Goal: Task Accomplishment & Management: Use online tool/utility

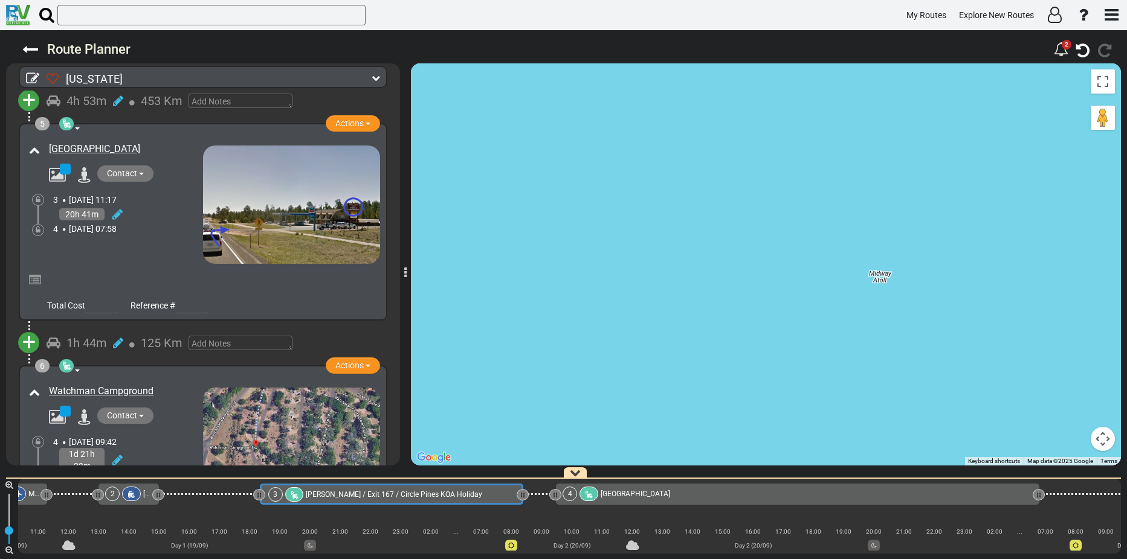
scroll to position [906, 0]
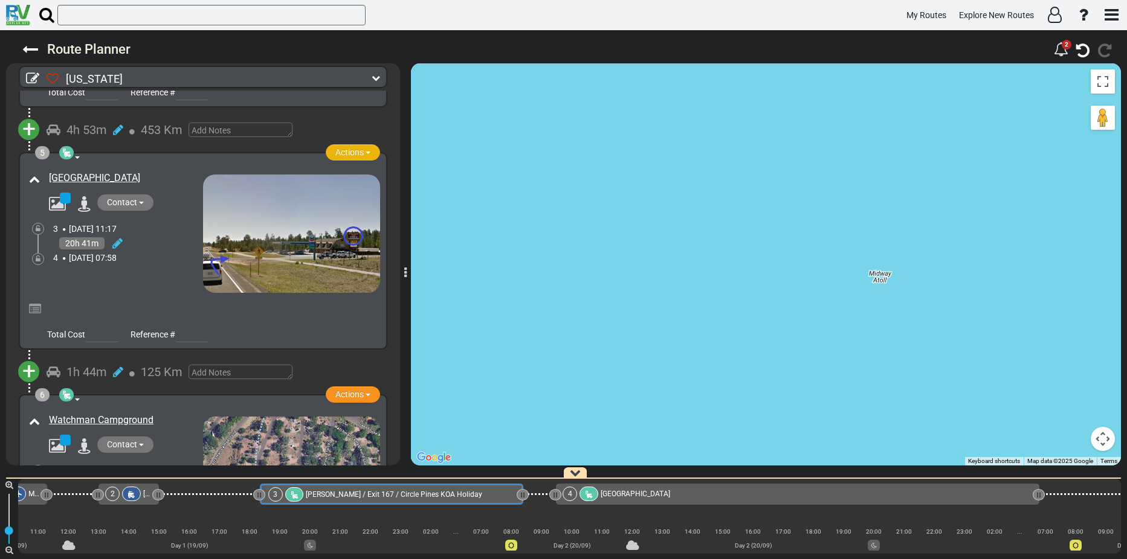
click at [365, 152] on span "button" at bounding box center [367, 153] width 5 height 2
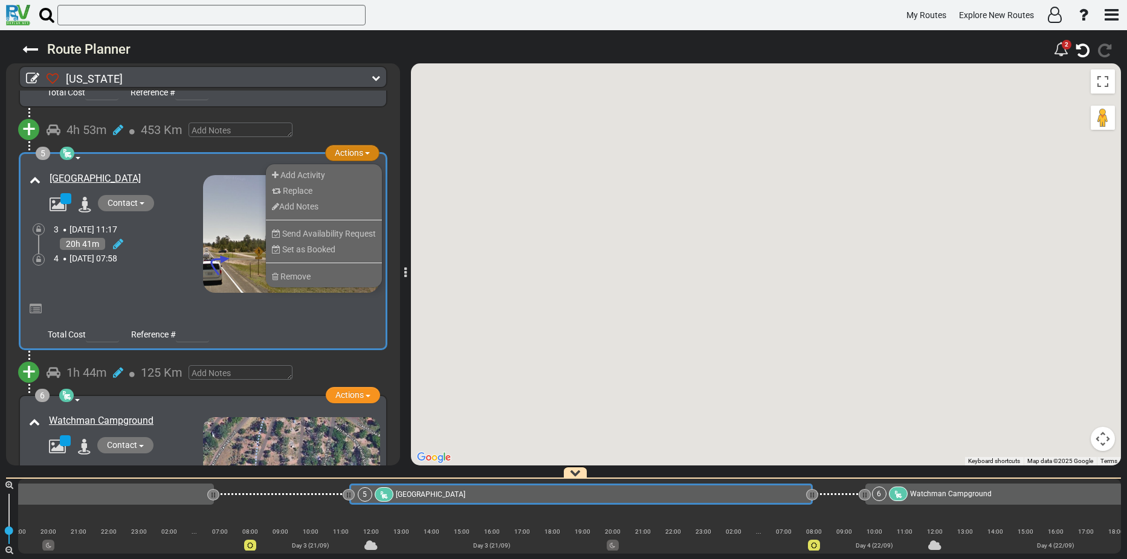
scroll to position [0, 1031]
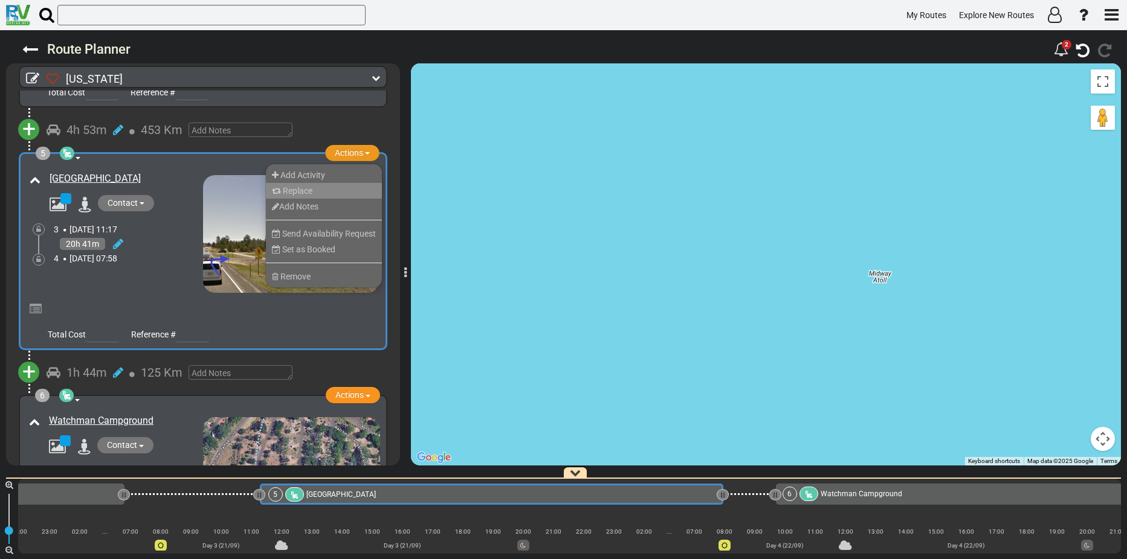
click at [293, 187] on span "Replace" at bounding box center [298, 191] width 30 height 10
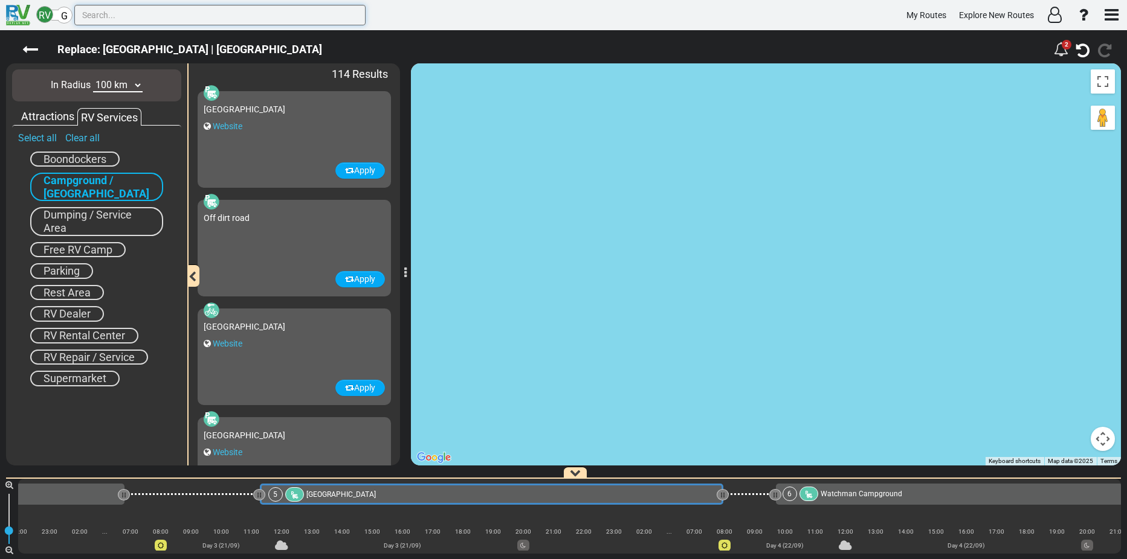
click at [158, 12] on input "text" at bounding box center [219, 15] width 291 height 21
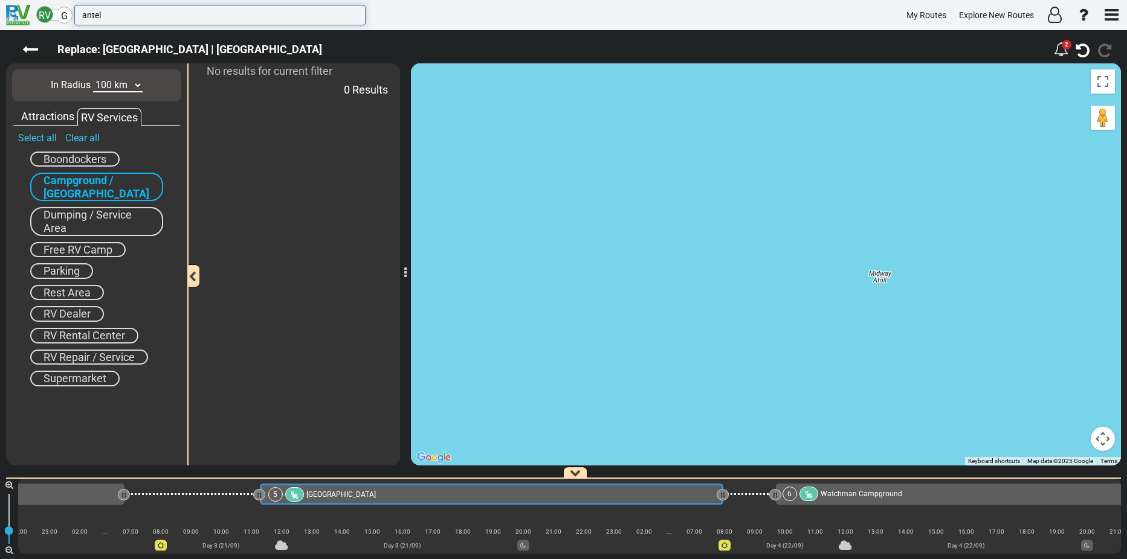
click at [158, 12] on input "antel" at bounding box center [219, 15] width 291 height 21
click at [130, 15] on input "antelope" at bounding box center [219, 15] width 291 height 21
click at [130, 15] on input "antelope can" at bounding box center [219, 15] width 291 height 21
type input "antelope canyon"
click at [147, 16] on input "antelope canyon" at bounding box center [219, 15] width 291 height 21
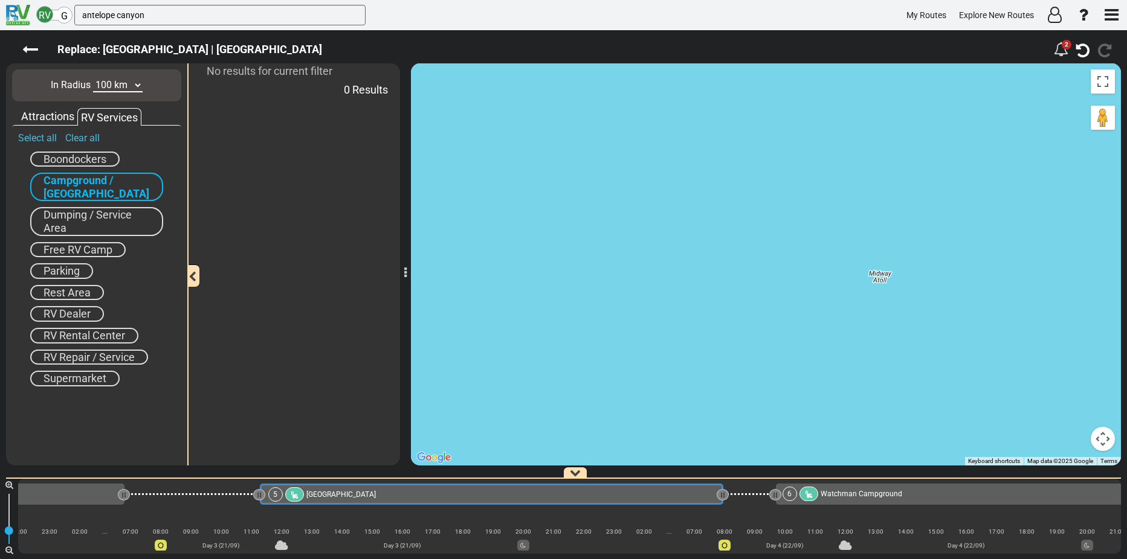
click at [137, 83] on select "10 km 50 km 100 km 250 km 500 km 1000 km" at bounding box center [118, 86] width 50 height 14
select select "number:500"
click at [93, 79] on select "10 km 50 km 100 km 250 km 500 km 1000 km" at bounding box center [118, 86] width 50 height 14
click at [366, 495] on span "Bryce Canyon Pines Campground" at bounding box center [340, 494] width 69 height 8
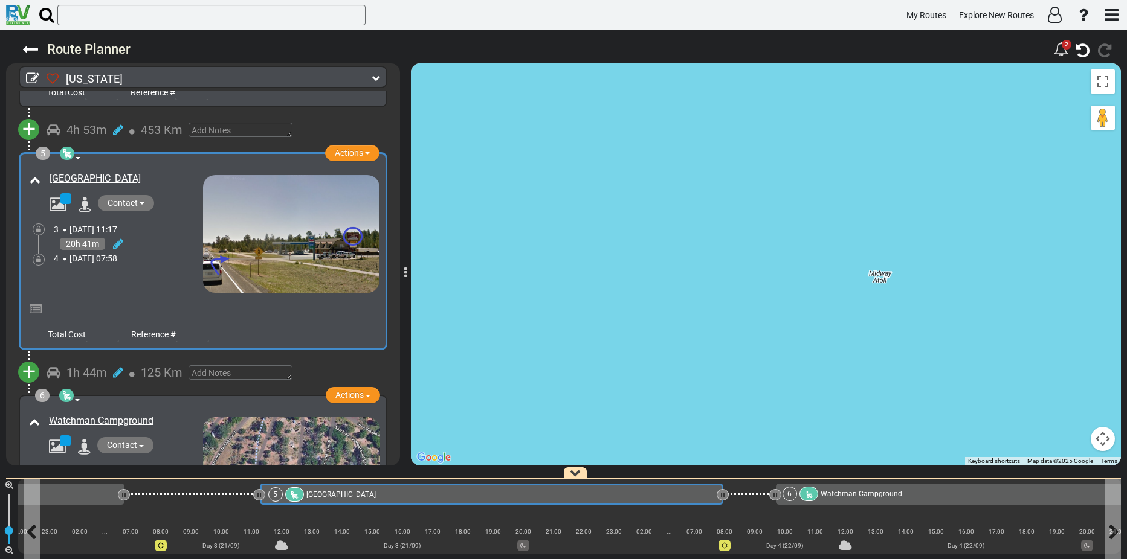
click at [366, 495] on span "Bryce Canyon Pines Campground" at bounding box center [340, 494] width 69 height 8
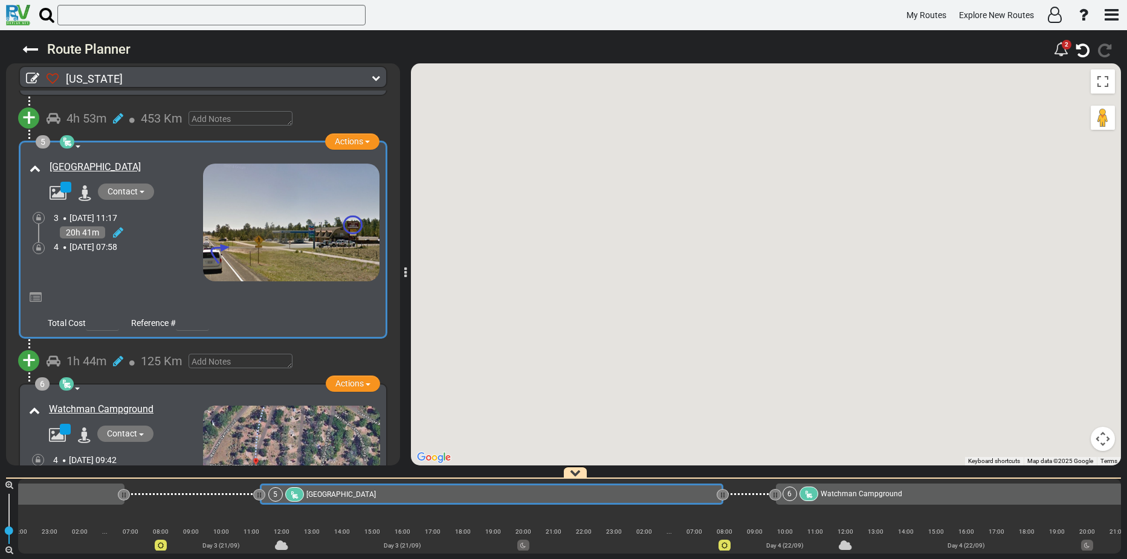
scroll to position [918, 0]
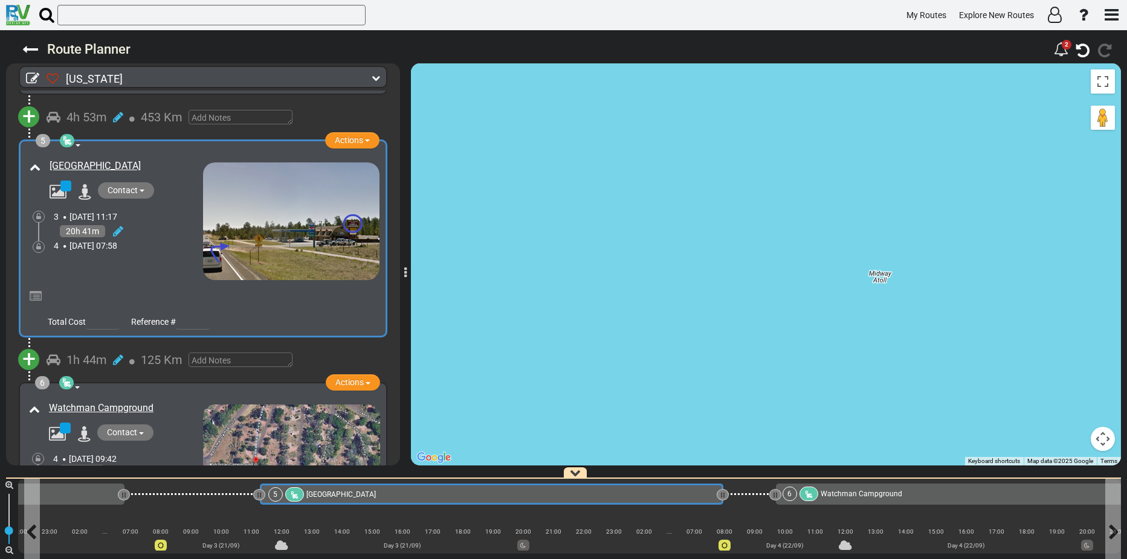
click at [376, 495] on span "Bryce Canyon Pines Campground" at bounding box center [340, 494] width 69 height 8
click at [294, 492] on icon at bounding box center [294, 495] width 10 height 8
click at [318, 493] on span "Bryce Canyon Pines Campground" at bounding box center [340, 494] width 69 height 8
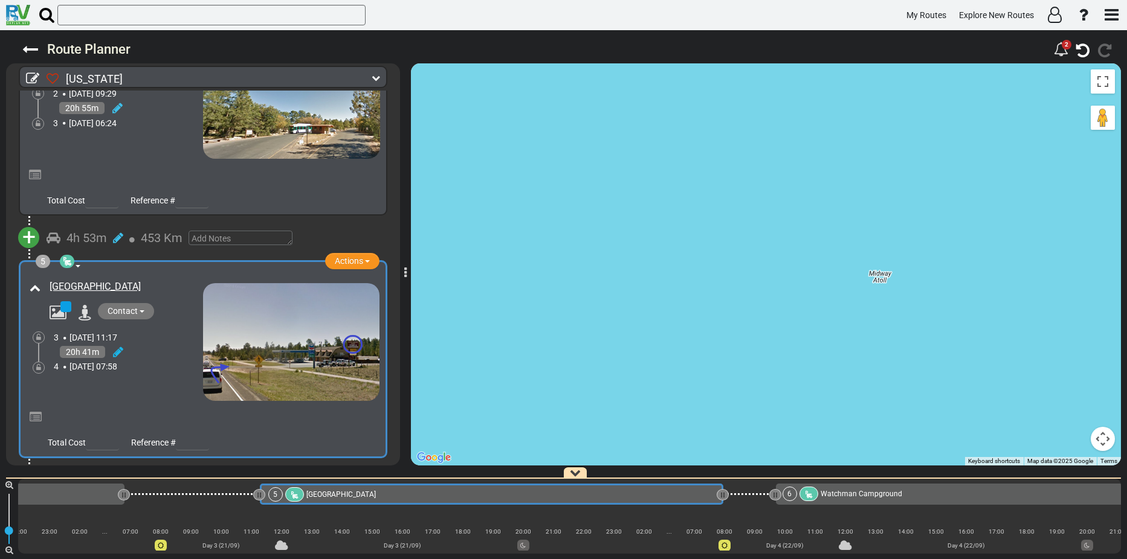
scroll to position [736, 0]
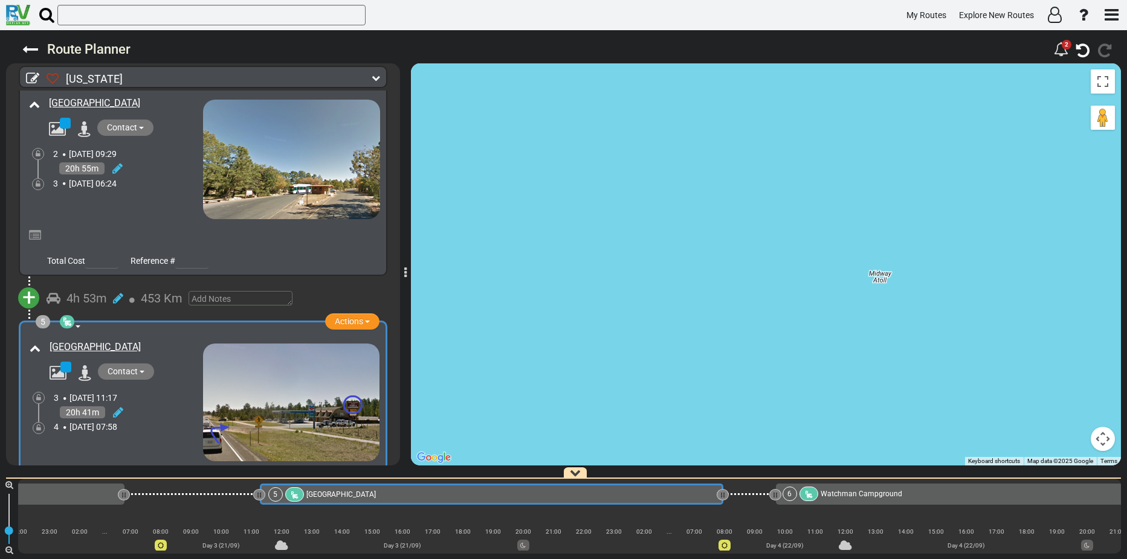
click at [26, 295] on span "+" at bounding box center [28, 298] width 13 height 28
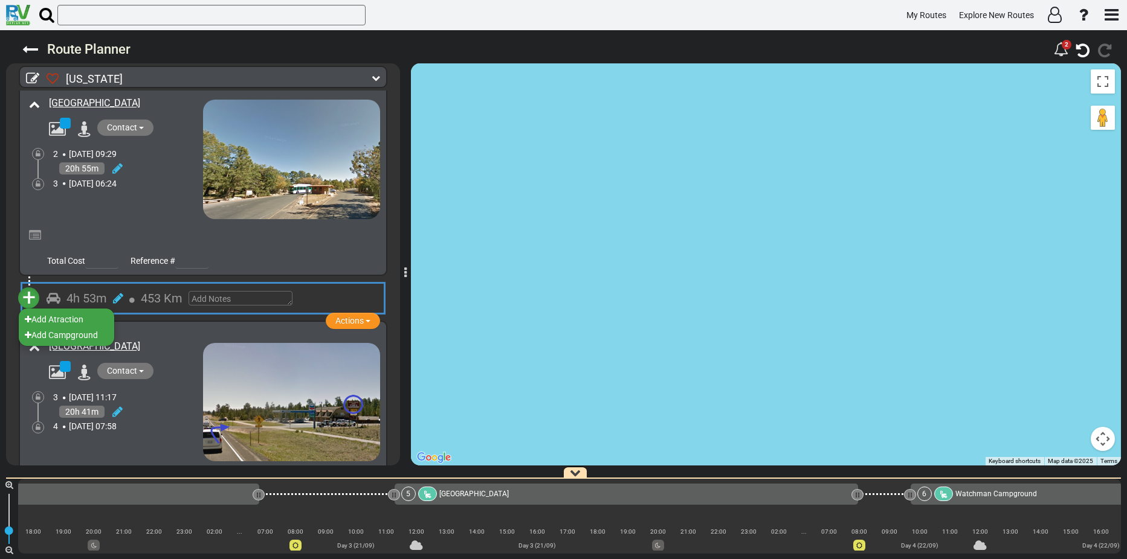
scroll to position [0, 895]
click at [62, 335] on li "Add Campground" at bounding box center [66, 335] width 95 height 16
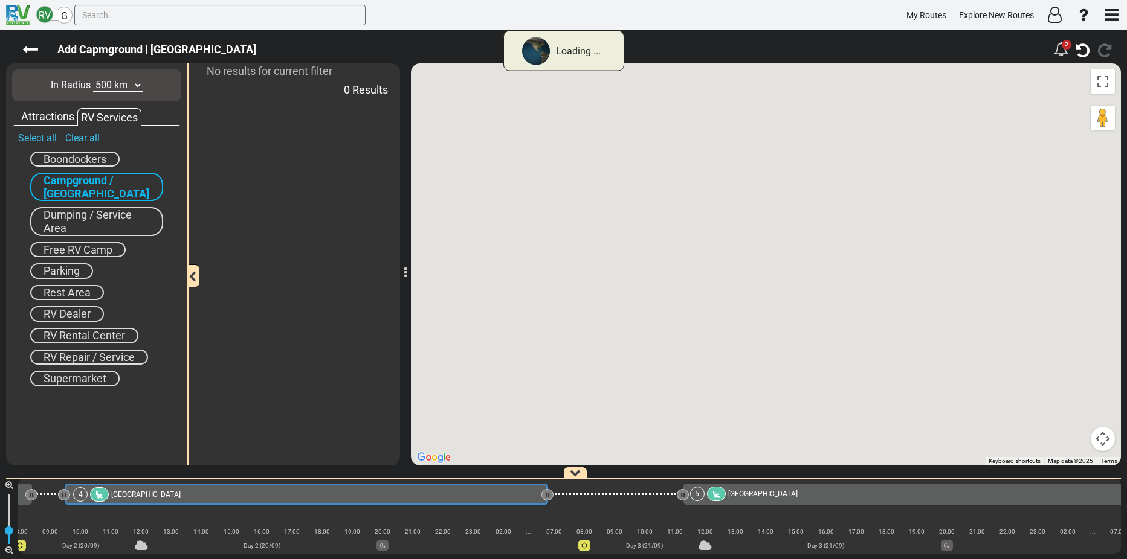
scroll to position [0, 465]
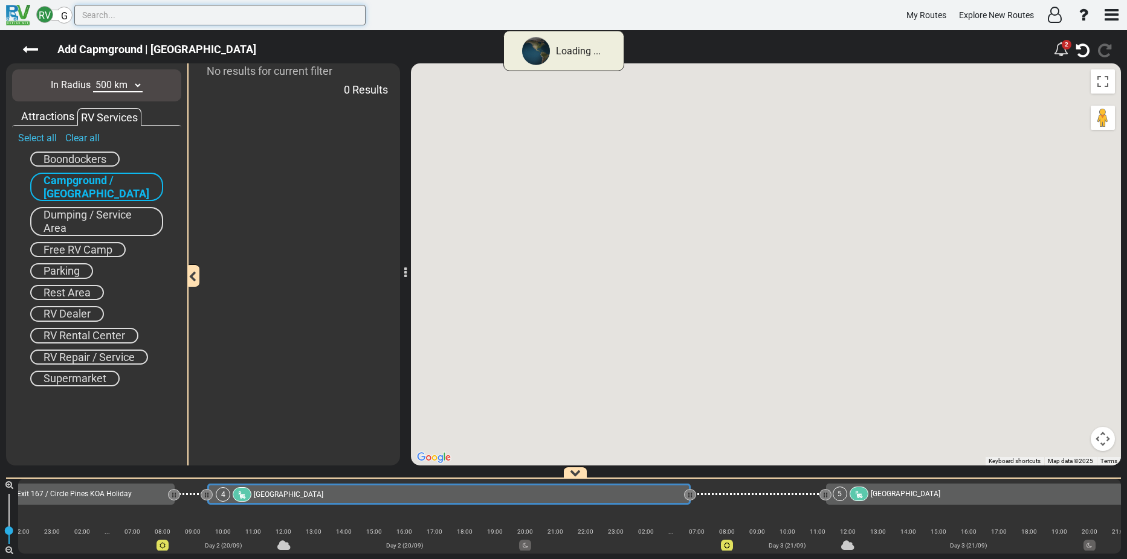
click at [138, 10] on input "text" at bounding box center [219, 15] width 291 height 21
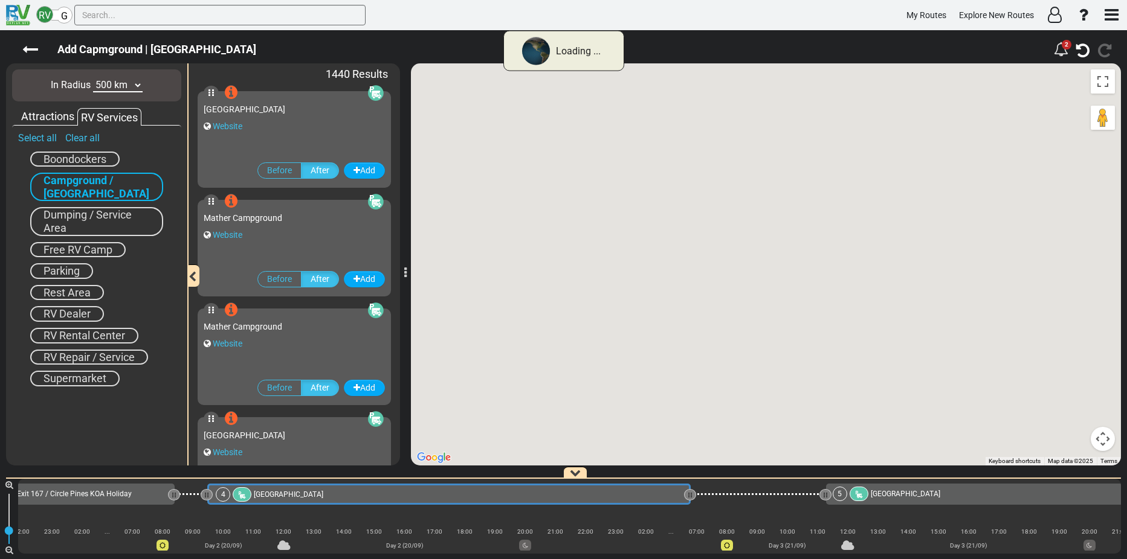
scroll to position [0, 412]
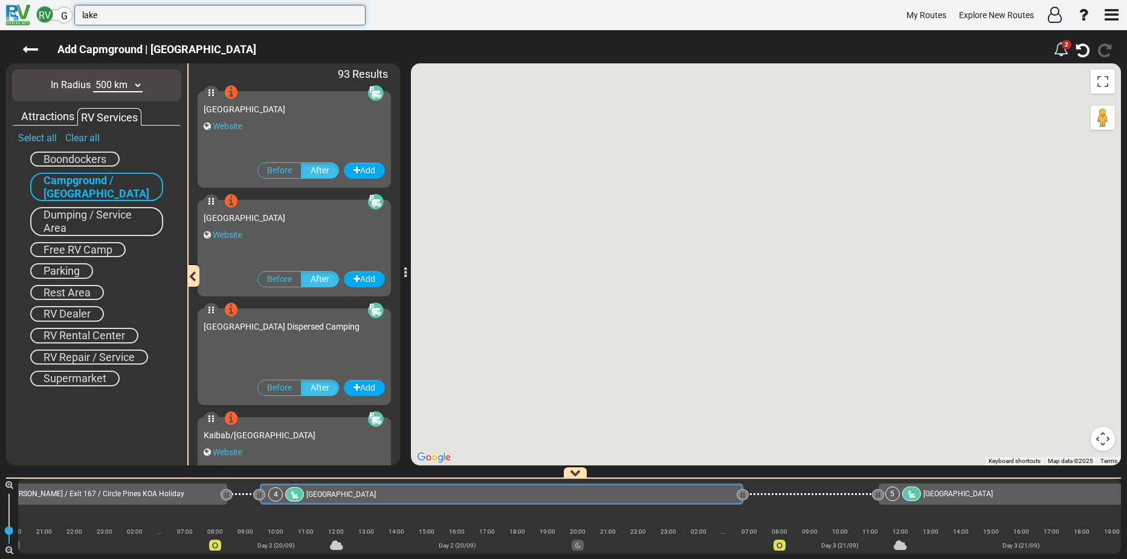
click at [106, 14] on input "lake" at bounding box center [219, 15] width 291 height 21
drag, startPoint x: 100, startPoint y: 12, endPoint x: 80, endPoint y: 12, distance: 19.3
click at [80, 12] on input "lake" at bounding box center [219, 15] width 291 height 21
type input "antelope3"
click at [91, 12] on input "antelope3" at bounding box center [219, 15] width 291 height 21
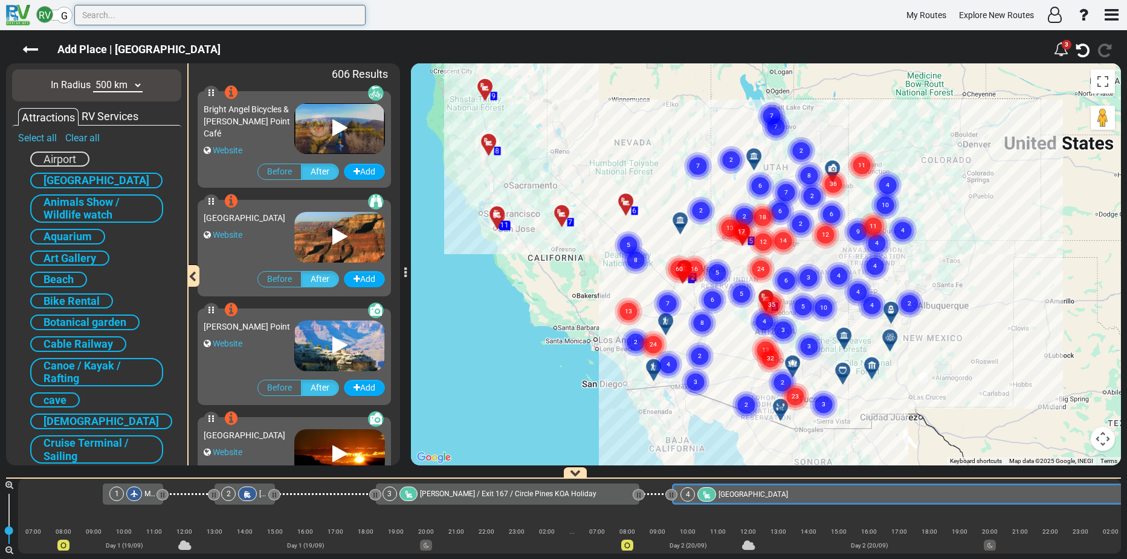
click at [115, 13] on input "text" at bounding box center [219, 15] width 291 height 21
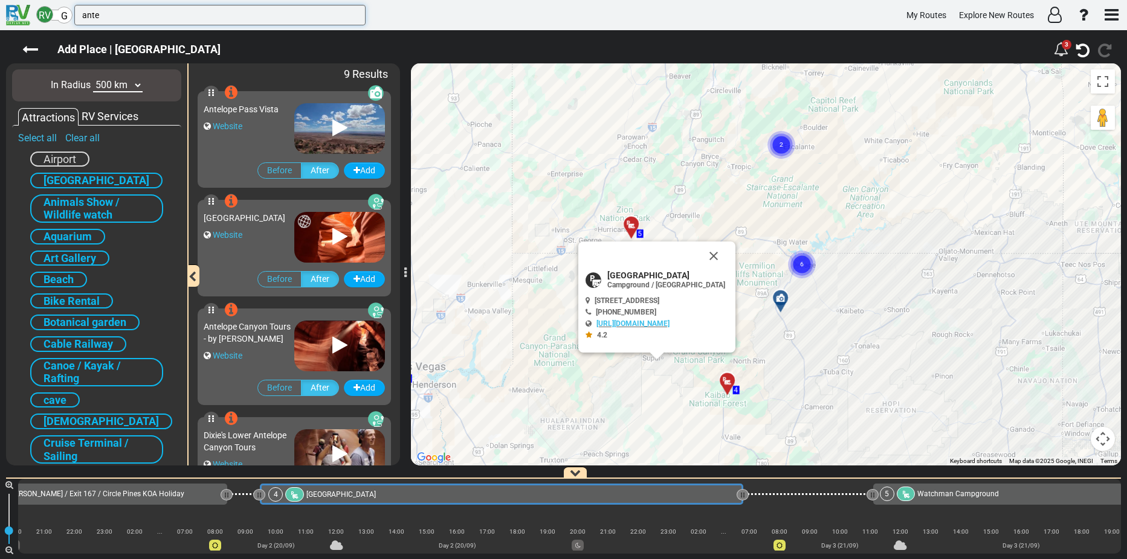
click at [115, 12] on input "ante" at bounding box center [219, 15] width 291 height 21
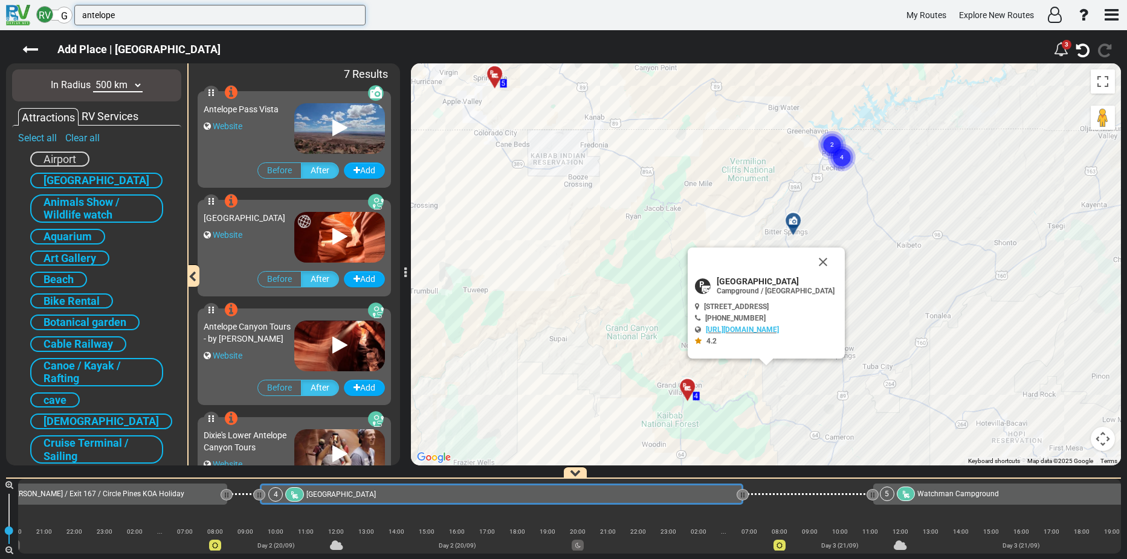
click at [115, 12] on input "antelope" at bounding box center [219, 15] width 291 height 21
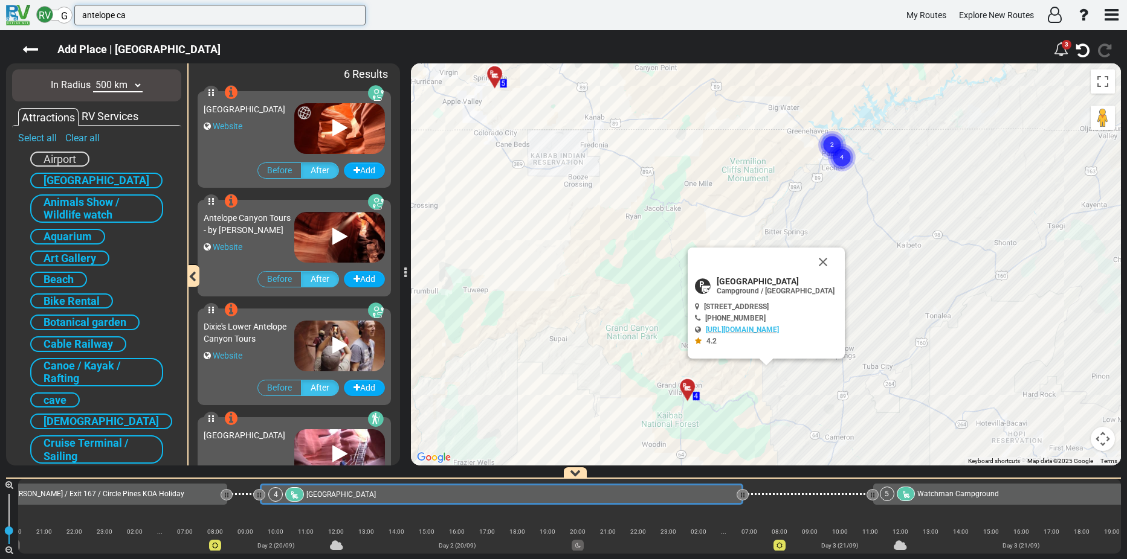
click at [130, 13] on input "antelope ca" at bounding box center [219, 15] width 291 height 21
click at [130, 13] on input "antelope can" at bounding box center [219, 15] width 291 height 21
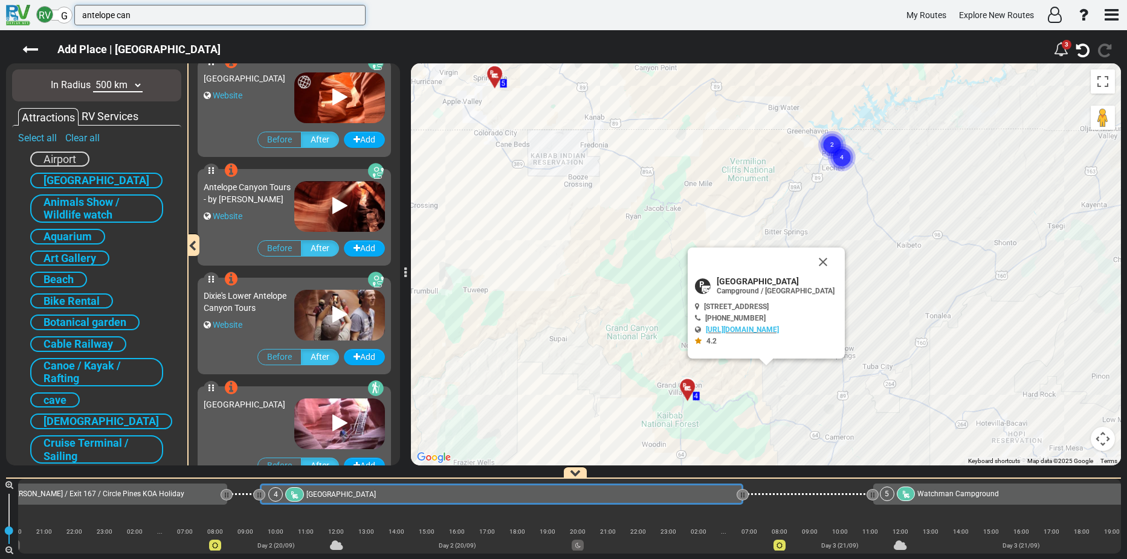
scroll to position [30, 0]
click at [109, 117] on div "RV Services" at bounding box center [110, 117] width 63 height 16
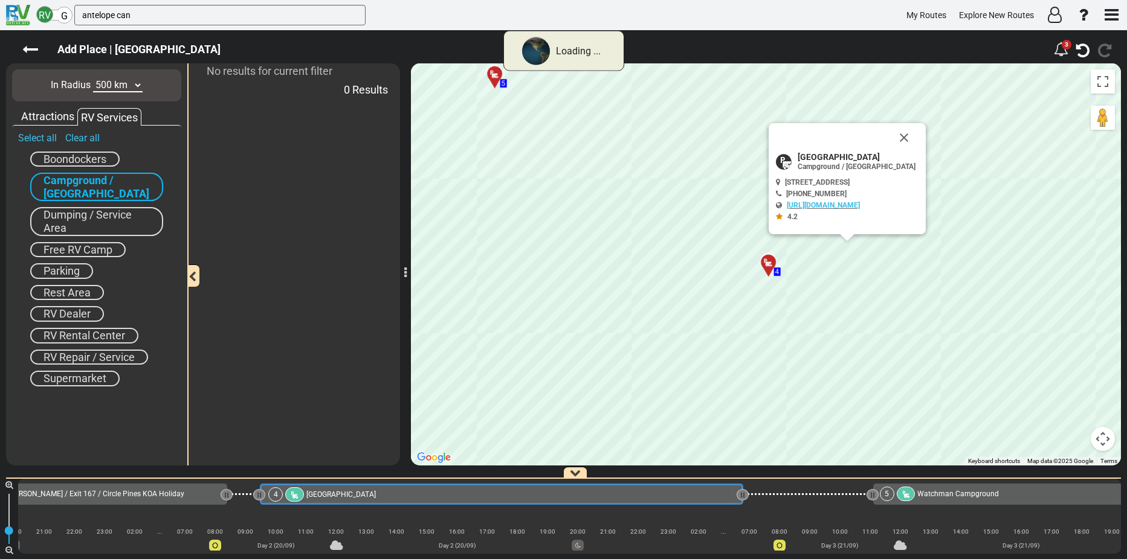
scroll to position [0, 0]
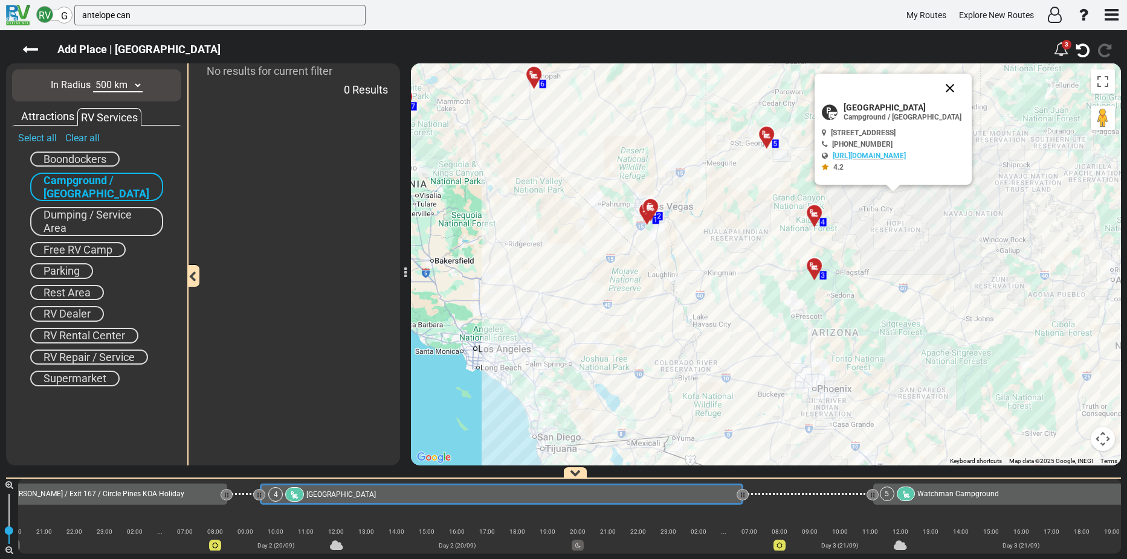
click at [964, 86] on button "Close" at bounding box center [949, 88] width 29 height 29
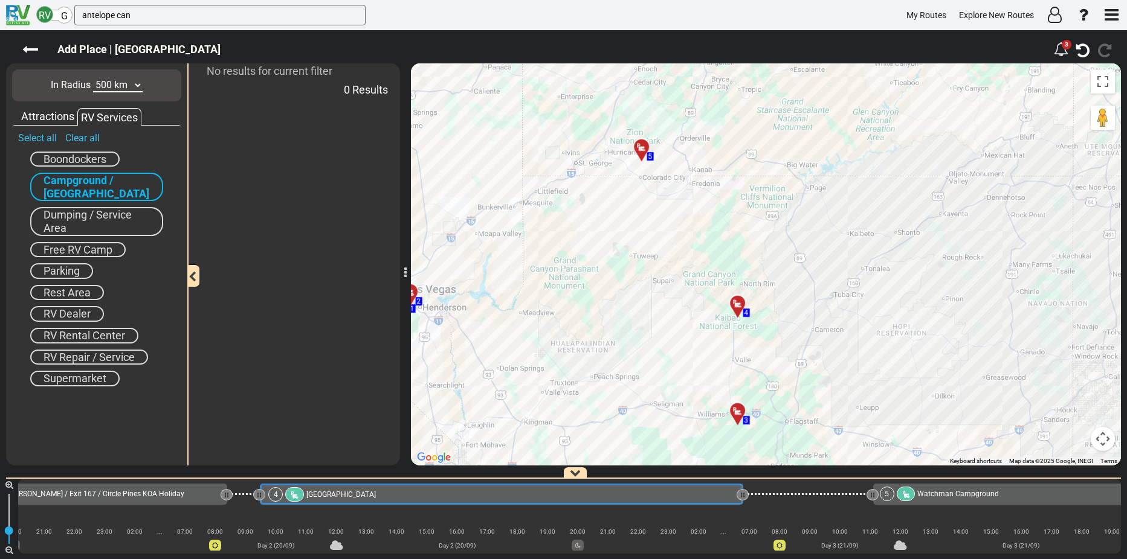
drag, startPoint x: 864, startPoint y: 207, endPoint x: 852, endPoint y: 296, distance: 89.6
click at [852, 296] on div "To activate drag with keyboard, press Alt + Enter. Once in keyboard drag state,…" at bounding box center [766, 264] width 710 height 402
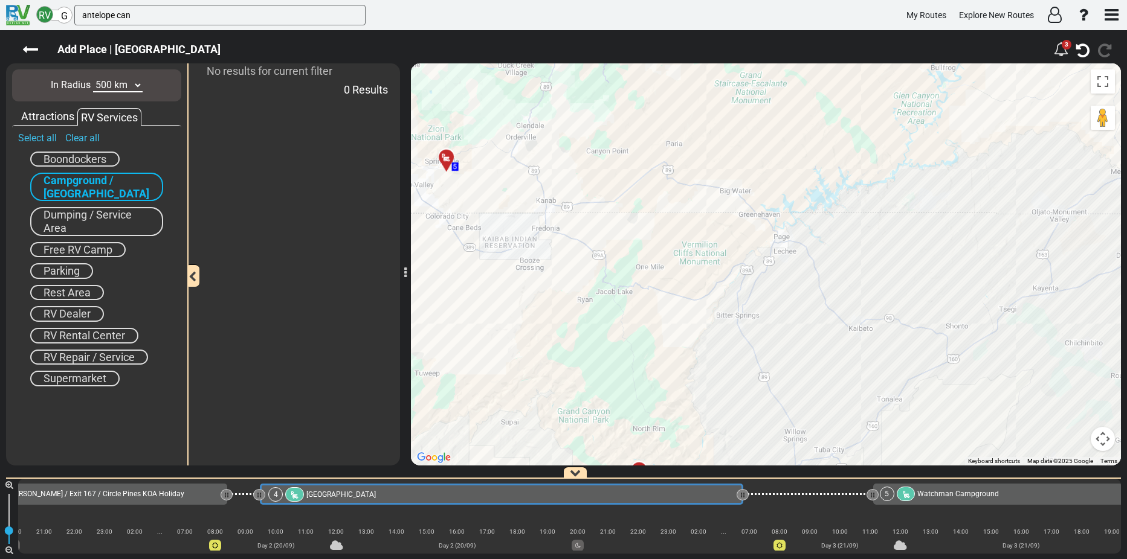
drag, startPoint x: 830, startPoint y: 175, endPoint x: 840, endPoint y: 303, distance: 127.8
click at [840, 303] on div "To activate drag with keyboard, press Alt + Enter. Once in keyboard drag state,…" at bounding box center [766, 264] width 710 height 402
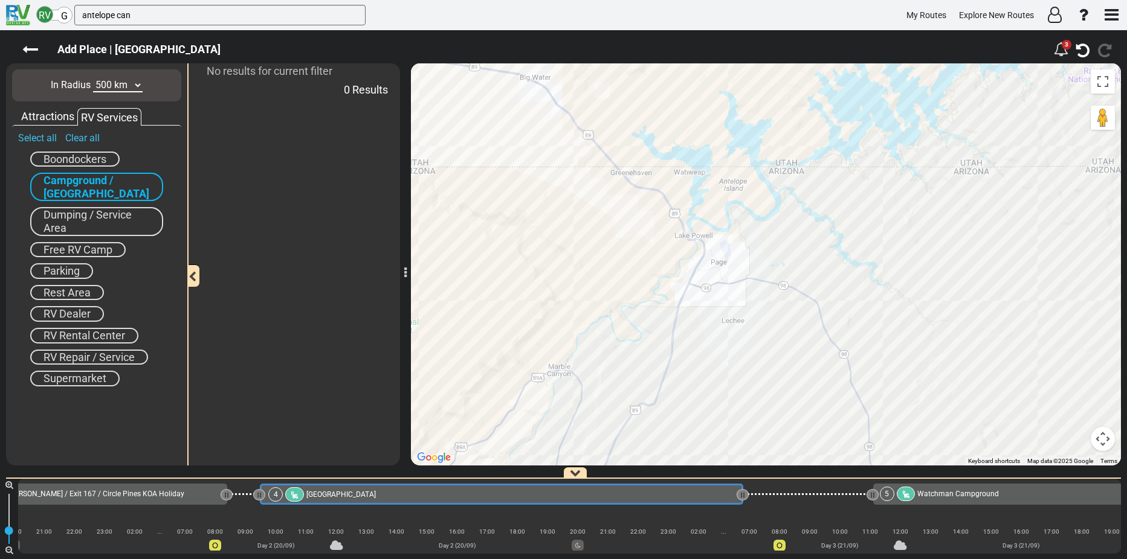
drag, startPoint x: 715, startPoint y: 150, endPoint x: 761, endPoint y: 238, distance: 98.9
click at [761, 238] on div "To activate drag with keyboard, press Alt + Enter. Once in keyboard drag state,…" at bounding box center [766, 264] width 710 height 402
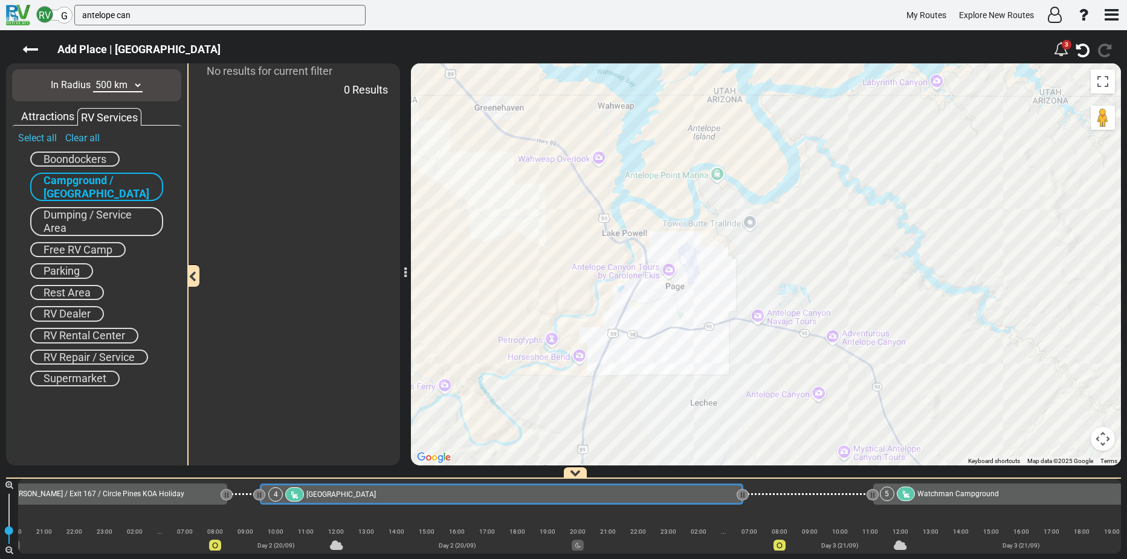
click at [716, 173] on div "To activate drag with keyboard, press Alt + Enter. Once in keyboard drag state,…" at bounding box center [766, 264] width 710 height 402
click at [718, 172] on div "To activate drag with keyboard, press Alt + Enter. Once in keyboard drag state,…" at bounding box center [766, 264] width 710 height 402
click at [123, 17] on input "antelope can" at bounding box center [219, 15] width 291 height 21
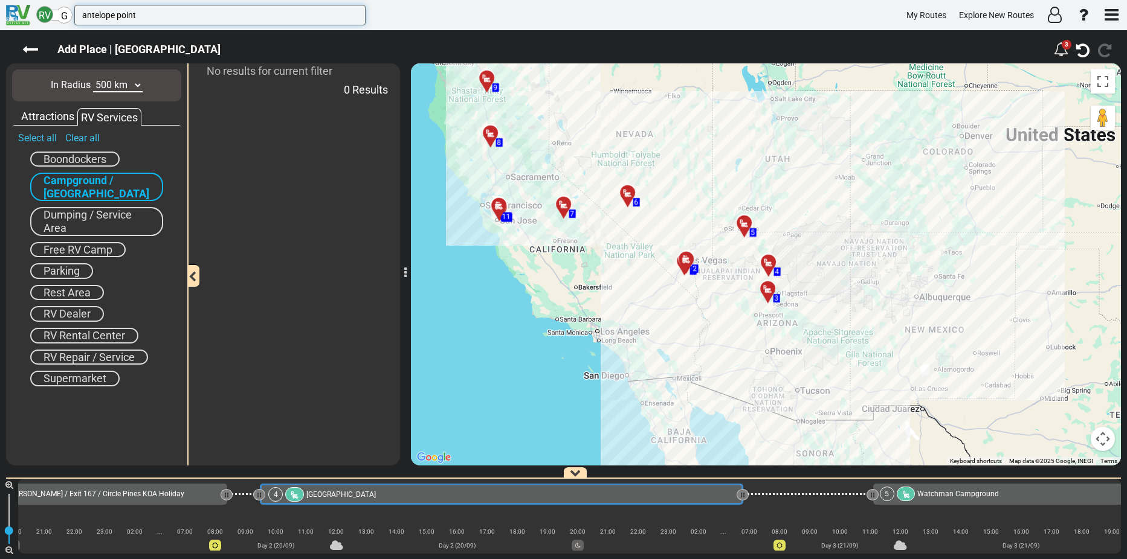
drag, startPoint x: 117, startPoint y: 14, endPoint x: 158, endPoint y: 15, distance: 41.1
click at [158, 15] on input "antelope point" at bounding box center [219, 15] width 291 height 21
type input "antelope canyon"
click at [47, 114] on div "Attractions" at bounding box center [47, 117] width 59 height 16
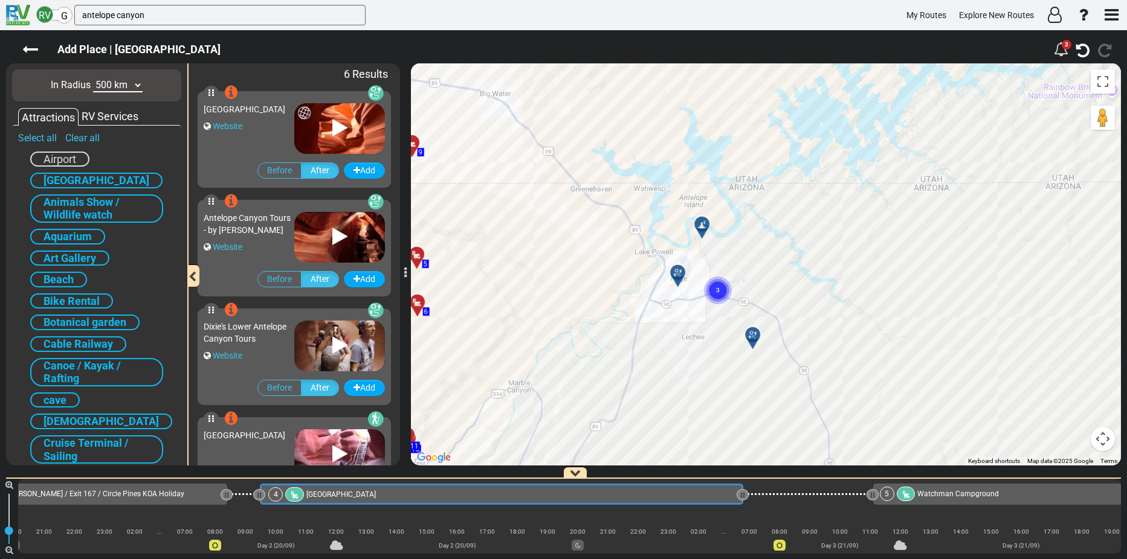
drag, startPoint x: 597, startPoint y: 187, endPoint x: 915, endPoint y: 478, distance: 431.0
click at [915, 478] on div "Add Place | [GEOGRAPHIC_DATA] 3" at bounding box center [563, 294] width 1127 height 529
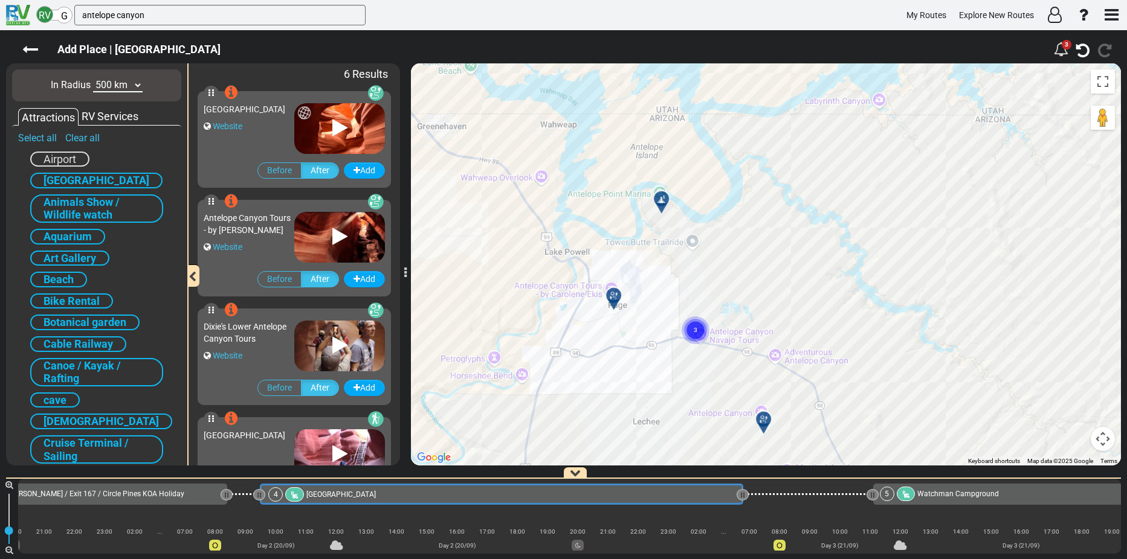
drag, startPoint x: 603, startPoint y: 161, endPoint x: 780, endPoint y: 295, distance: 221.7
click at [780, 295] on div "To activate drag with keyboard, press Alt + Enter. Once in keyboard drag state,…" at bounding box center [766, 264] width 710 height 402
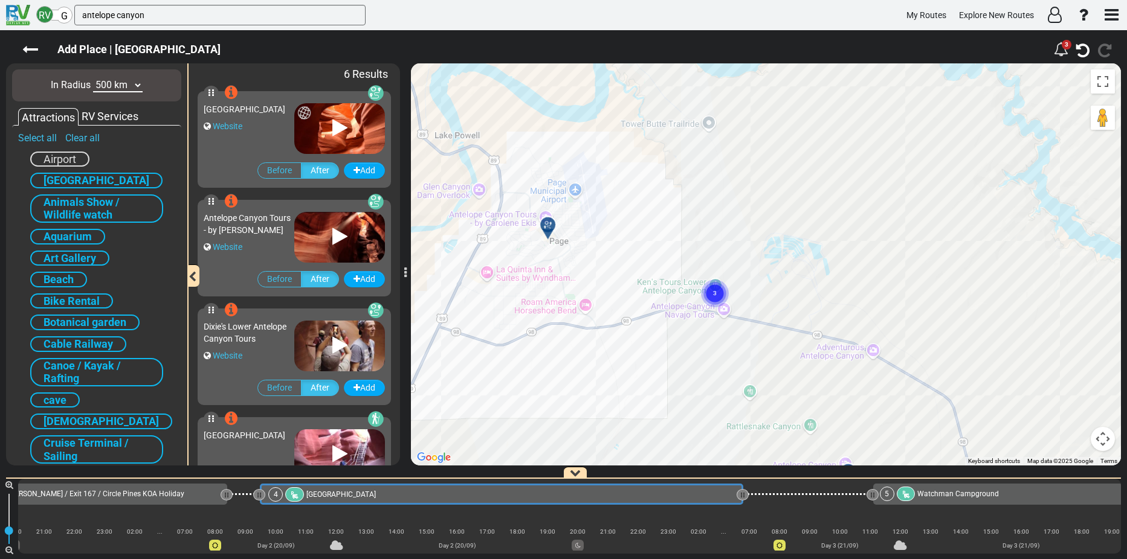
drag, startPoint x: 674, startPoint y: 342, endPoint x: 797, endPoint y: 233, distance: 164.3
click at [797, 233] on div "To activate drag with keyboard, press Alt + Enter. Once in keyboard drag state,…" at bounding box center [766, 264] width 710 height 402
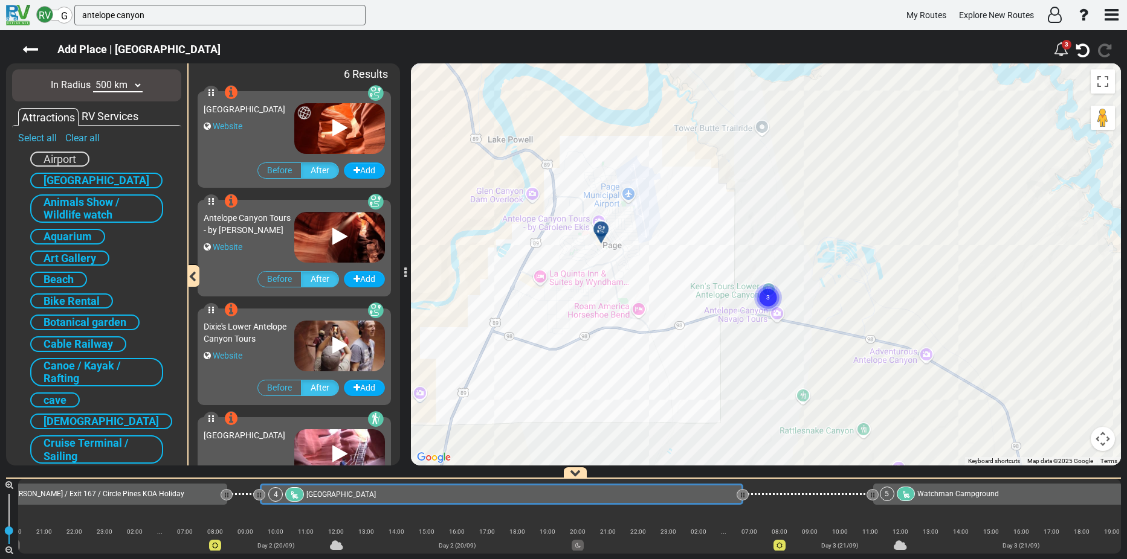
drag, startPoint x: 780, startPoint y: 271, endPoint x: 834, endPoint y: 275, distance: 54.5
click at [834, 275] on div "To activate drag with keyboard, press Alt + Enter. Once in keyboard drag state,…" at bounding box center [766, 264] width 710 height 402
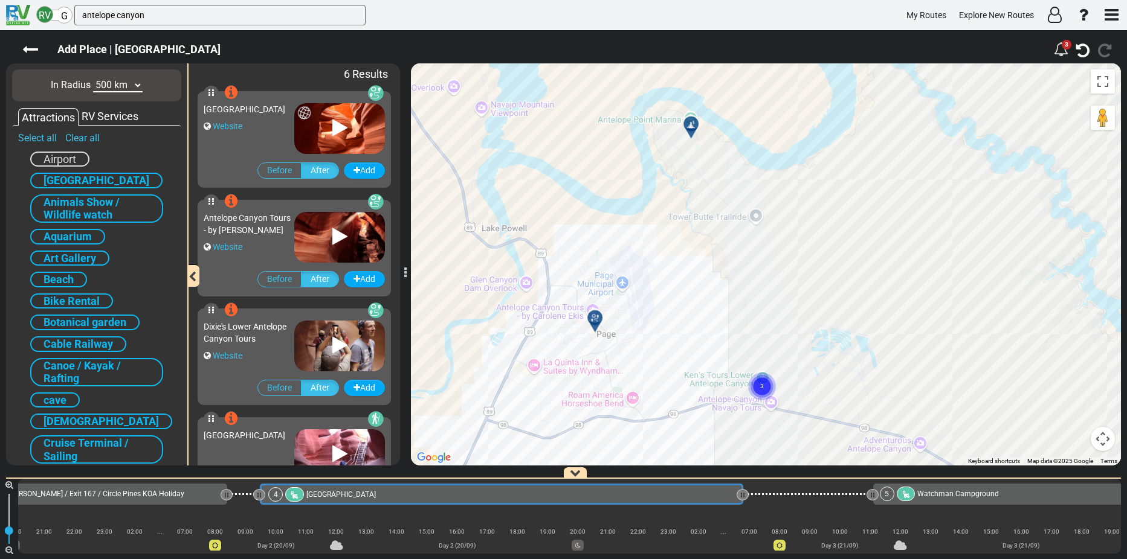
drag, startPoint x: 757, startPoint y: 195, endPoint x: 776, endPoint y: 257, distance: 65.0
click at [776, 257] on div "To activate drag with keyboard, press Alt + Enter. Once in keyboard drag state,…" at bounding box center [766, 264] width 710 height 402
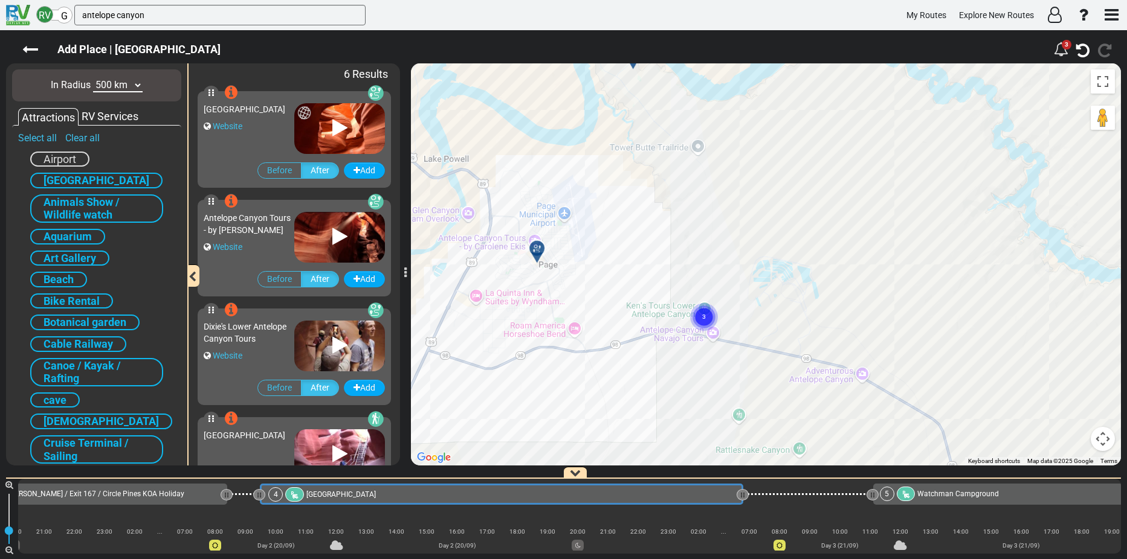
drag, startPoint x: 835, startPoint y: 369, endPoint x: 776, endPoint y: 297, distance: 94.0
click at [776, 297] on div "To activate drag with keyboard, press Alt + Enter. Once in keyboard drag state,…" at bounding box center [766, 264] width 710 height 402
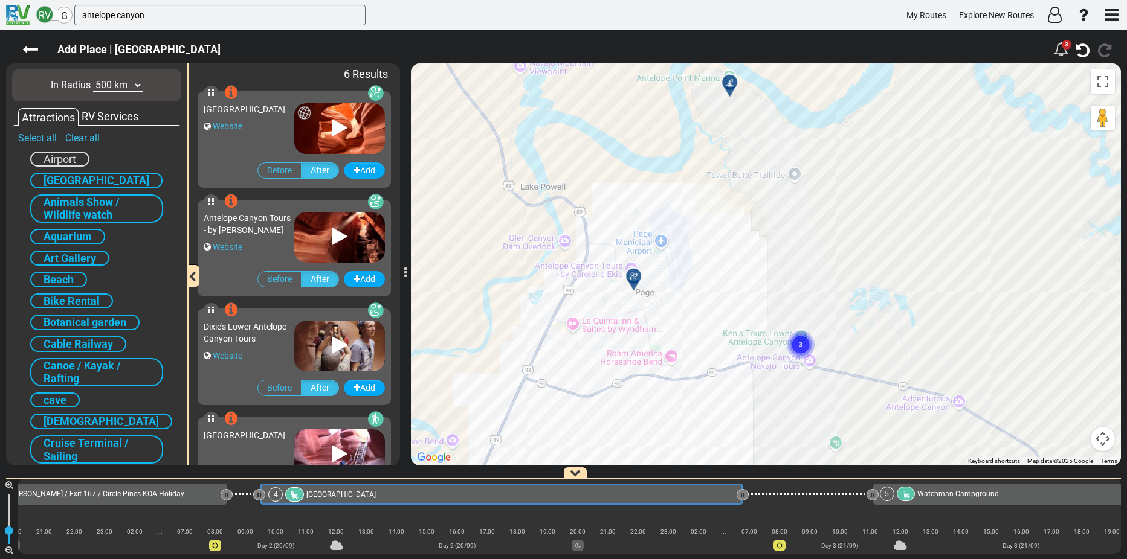
drag, startPoint x: 776, startPoint y: 297, endPoint x: 874, endPoint y: 324, distance: 102.3
click at [874, 324] on div "To activate drag with keyboard, press Alt + Enter. Once in keyboard drag state,…" at bounding box center [766, 264] width 710 height 402
click at [955, 400] on div "To activate drag with keyboard, press Alt + Enter. Once in keyboard drag state,…" at bounding box center [766, 264] width 710 height 402
click at [84, 135] on link "Clear all" at bounding box center [82, 137] width 34 height 11
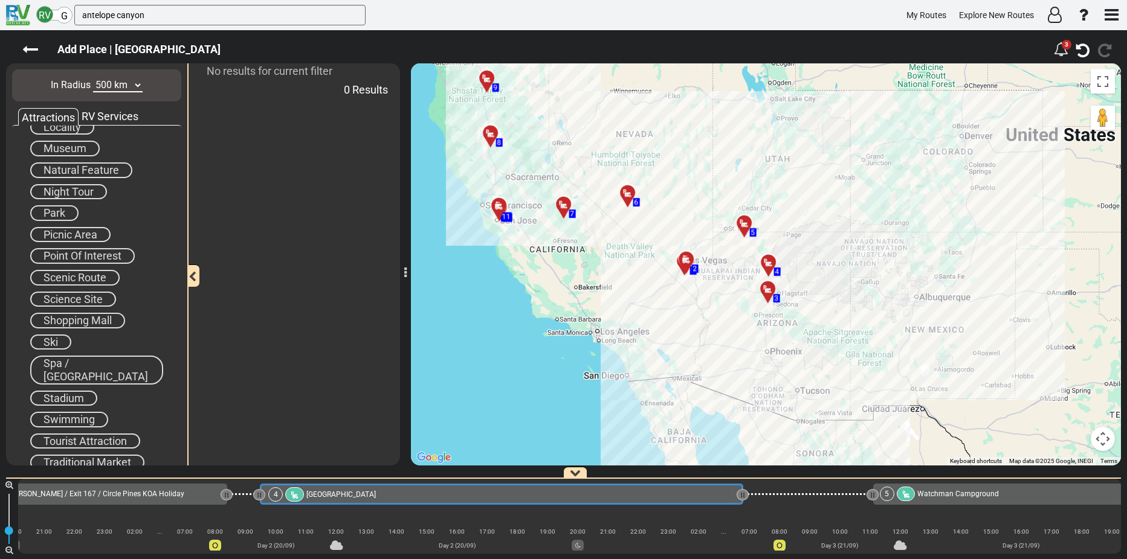
scroll to position [518, 0]
click at [96, 440] on span "Tourist Attraction" at bounding box center [84, 446] width 83 height 13
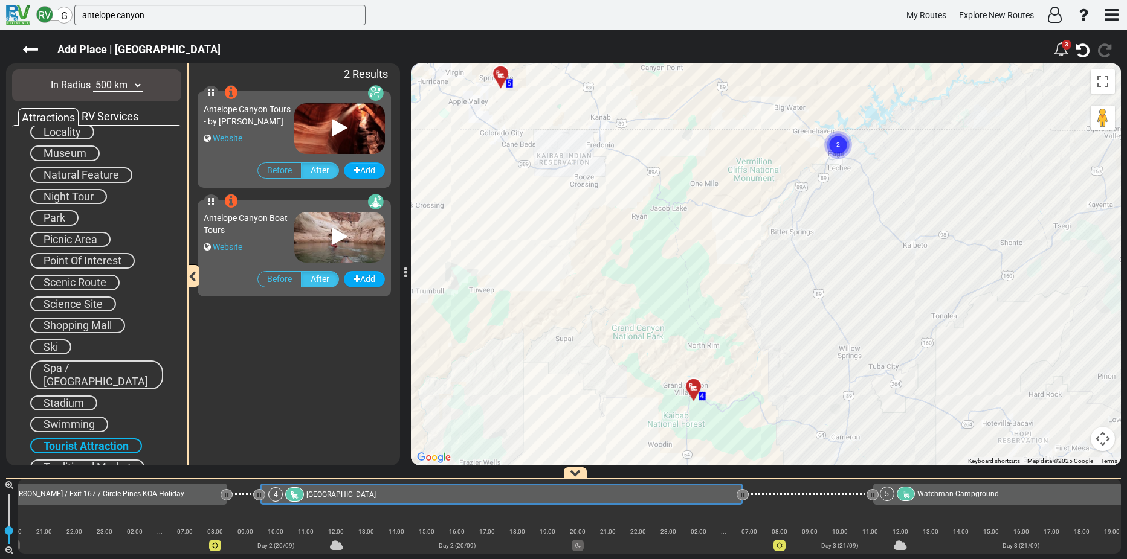
click at [340, 127] on icon at bounding box center [339, 127] width 15 height 19
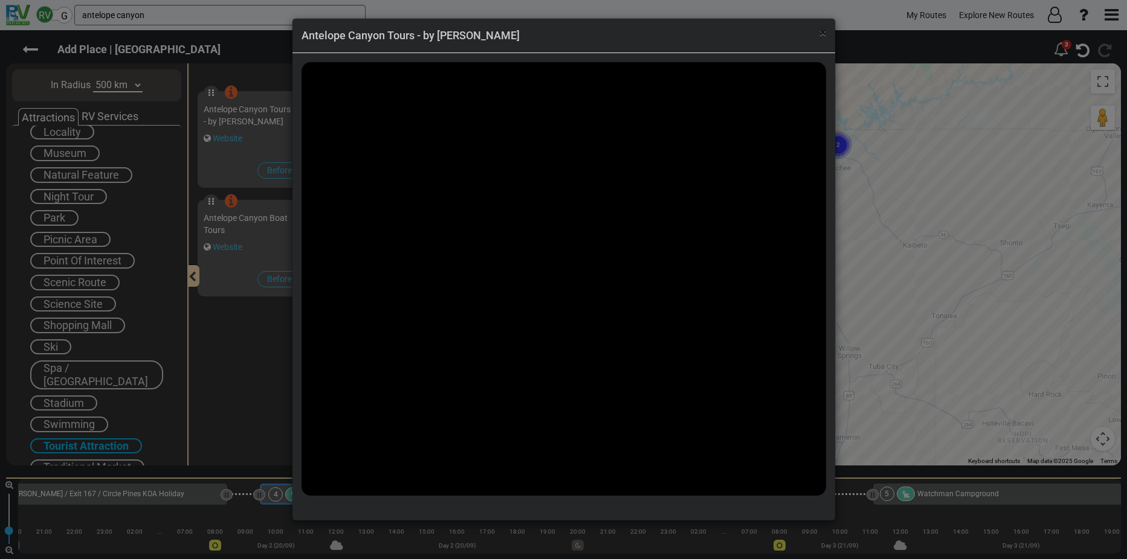
click at [819, 34] on span "×" at bounding box center [822, 32] width 7 height 14
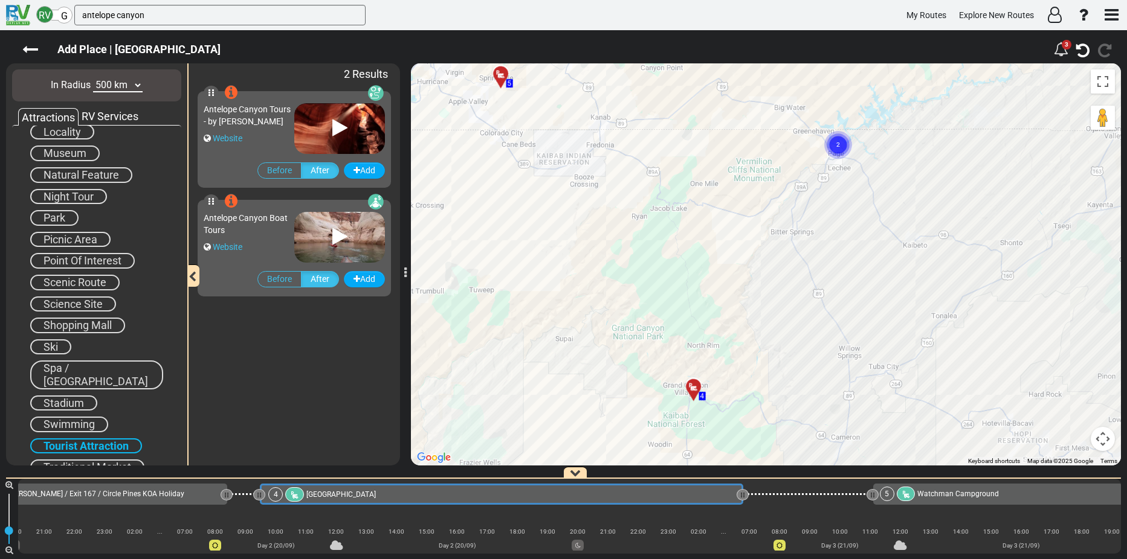
click at [231, 92] on icon at bounding box center [231, 92] width 13 height 15
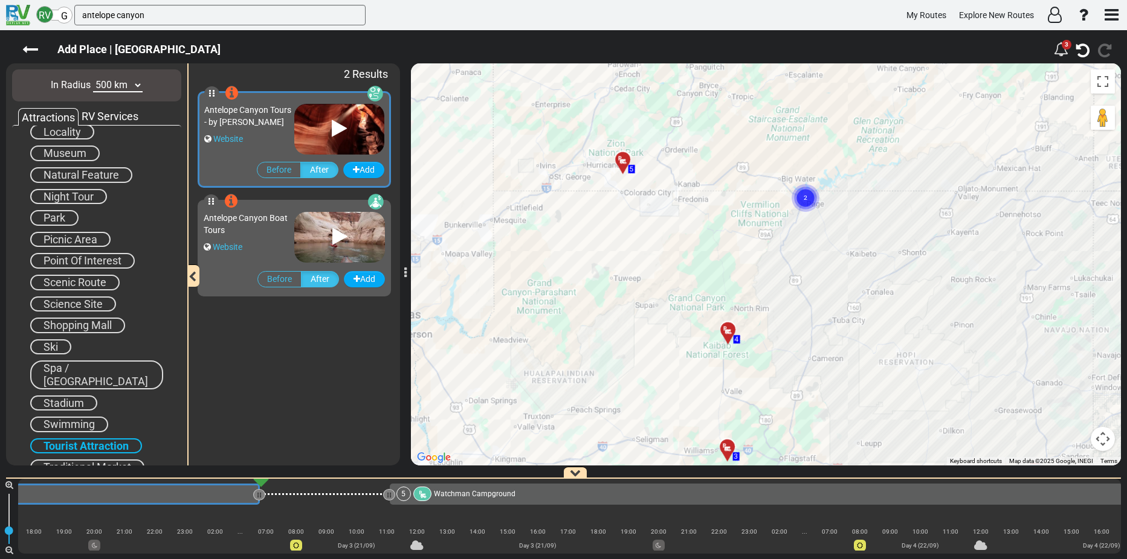
scroll to position [0, 895]
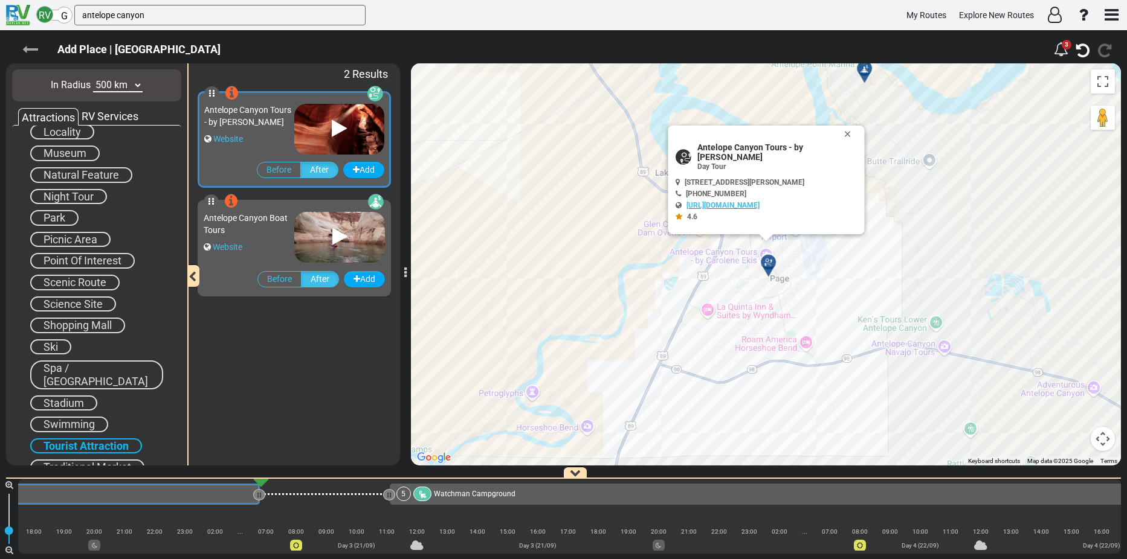
click at [30, 48] on icon at bounding box center [30, 50] width 16 height 16
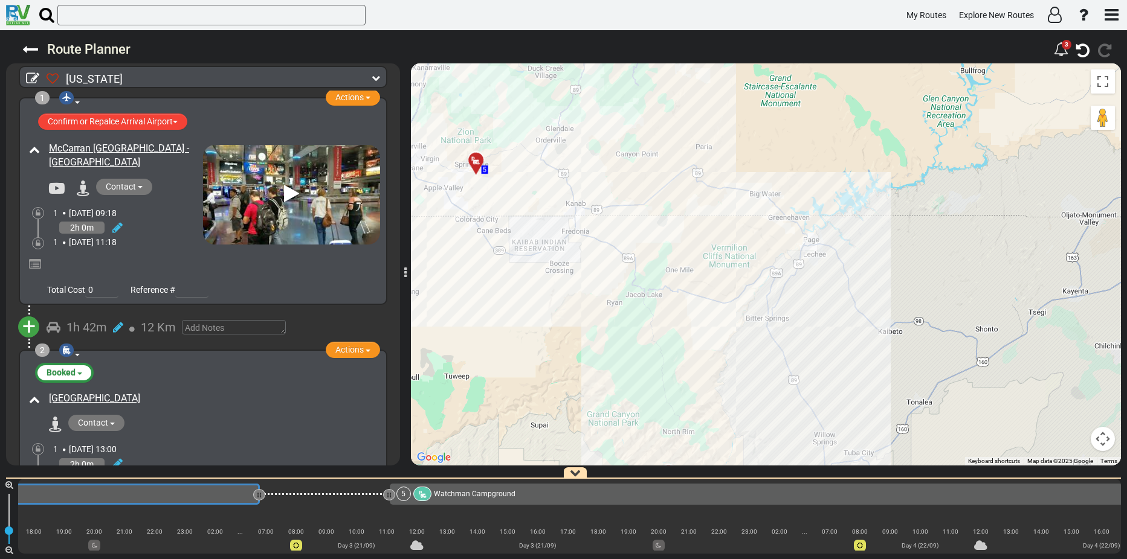
drag, startPoint x: 929, startPoint y: 396, endPoint x: 876, endPoint y: 279, distance: 128.7
click at [876, 279] on div "To activate drag with keyboard, press Alt + Enter. Once in keyboard drag state,…" at bounding box center [766, 264] width 710 height 402
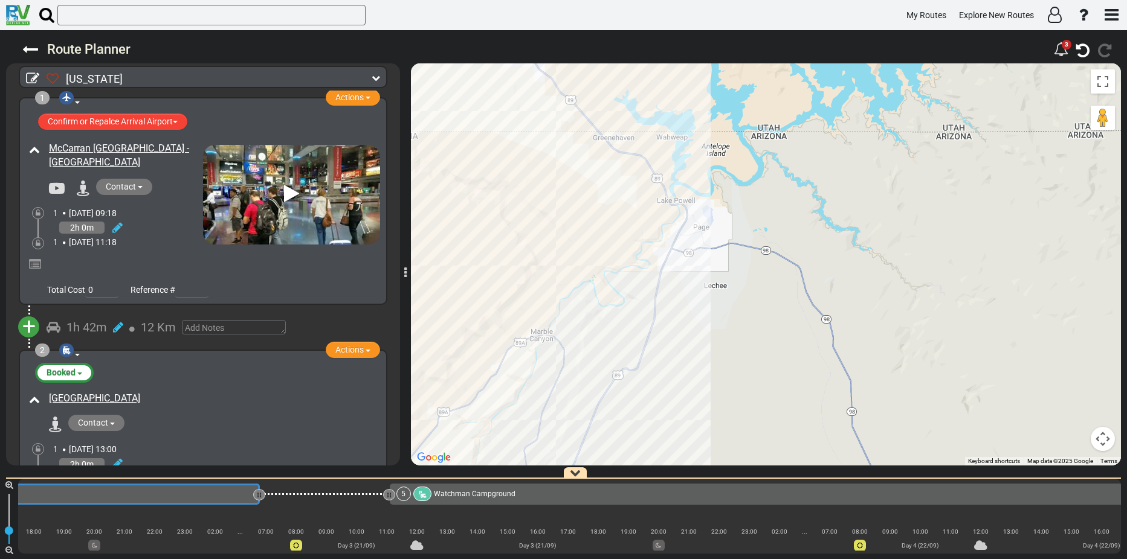
drag, startPoint x: 752, startPoint y: 191, endPoint x: 757, endPoint y: 230, distance: 39.0
click at [757, 230] on div "To activate drag with keyboard, press Alt + Enter. Once in keyboard drag state,…" at bounding box center [766, 264] width 710 height 402
